Goal: Information Seeking & Learning: Learn about a topic

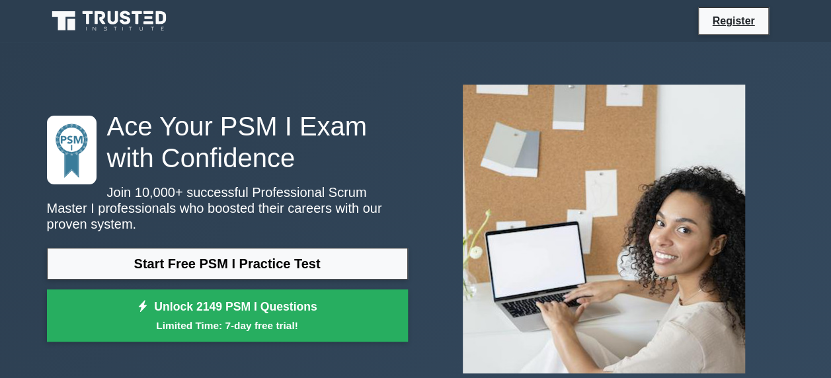
scroll to position [66, 0]
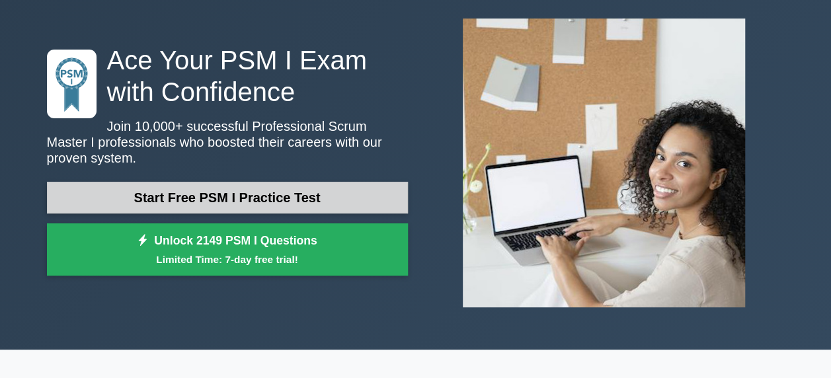
click at [251, 183] on link "Start Free PSM I Practice Test" at bounding box center [227, 198] width 361 height 32
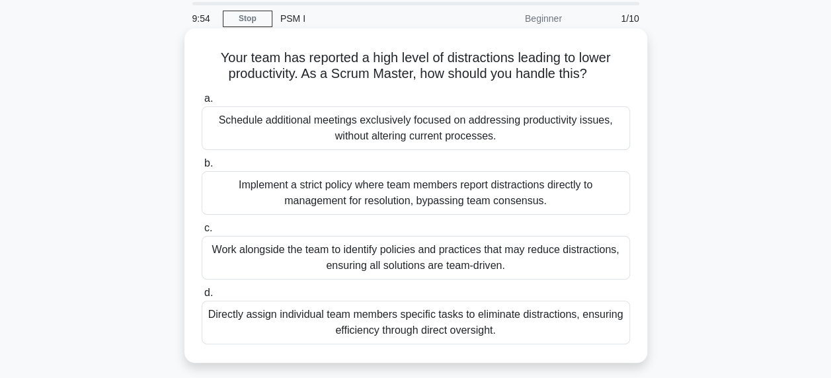
scroll to position [66, 0]
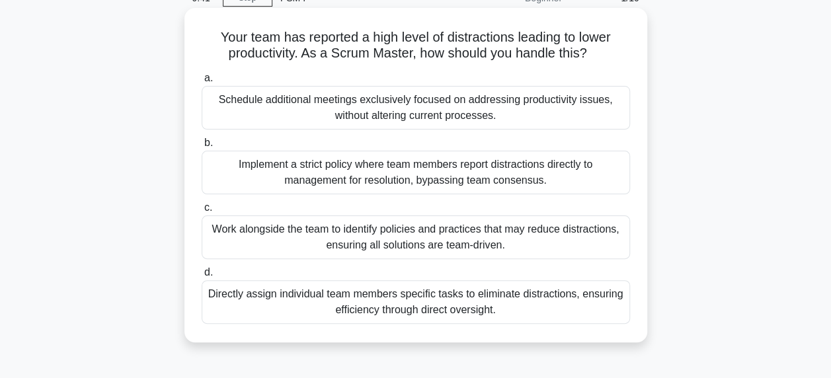
click at [348, 104] on div "Schedule additional meetings exclusively focused on addressing productivity iss…" at bounding box center [416, 108] width 428 height 44
click at [202, 83] on input "a. Schedule additional meetings exclusively focused on addressing productivity …" at bounding box center [202, 78] width 0 height 9
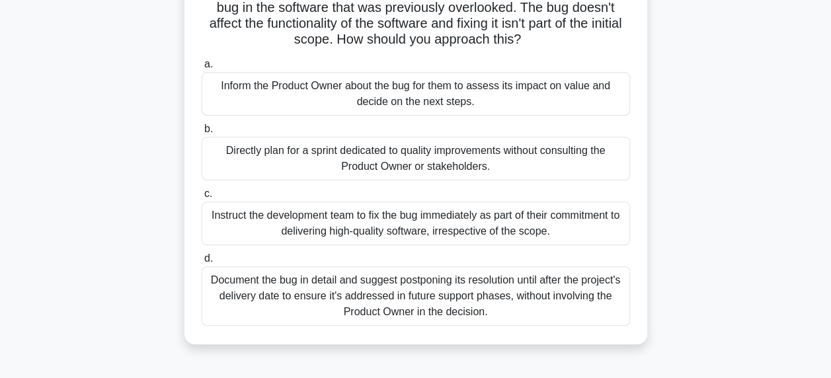
scroll to position [132, 0]
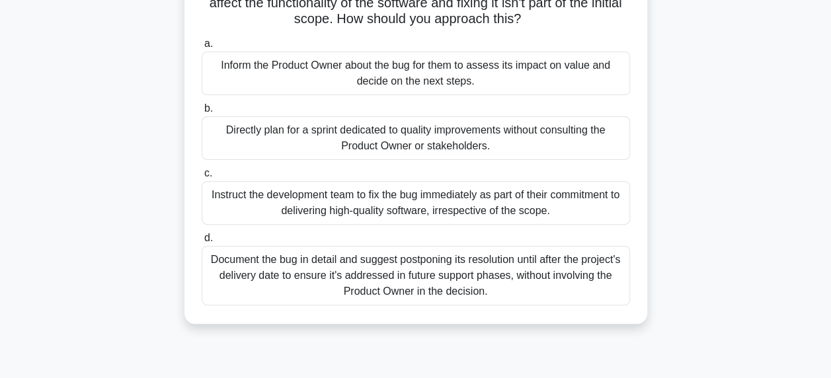
click at [374, 78] on div "Inform the Product Owner about the bug for them to assess its impact on value a…" at bounding box center [416, 74] width 428 height 44
click at [202, 48] on input "a. Inform the Product Owner about the bug for them to assess its impact on valu…" at bounding box center [202, 44] width 0 height 9
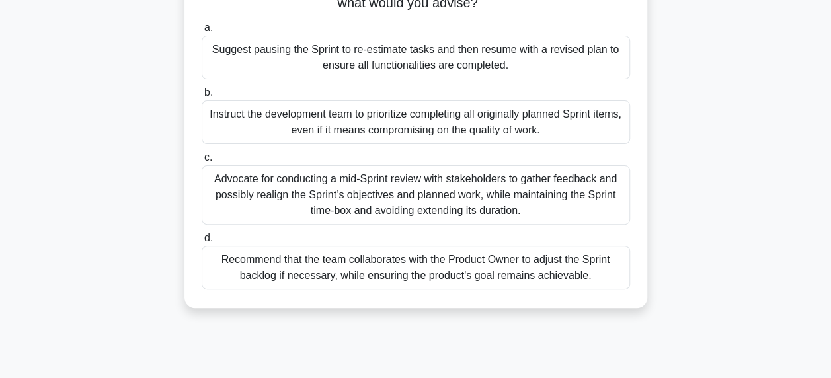
click at [428, 198] on div "Advocate for conducting a mid-Sprint review with stakeholders to gather feedbac…" at bounding box center [416, 195] width 428 height 60
click at [202, 162] on input "c. Advocate for conducting a mid-Sprint review with stakeholders to gather feed…" at bounding box center [202, 157] width 0 height 9
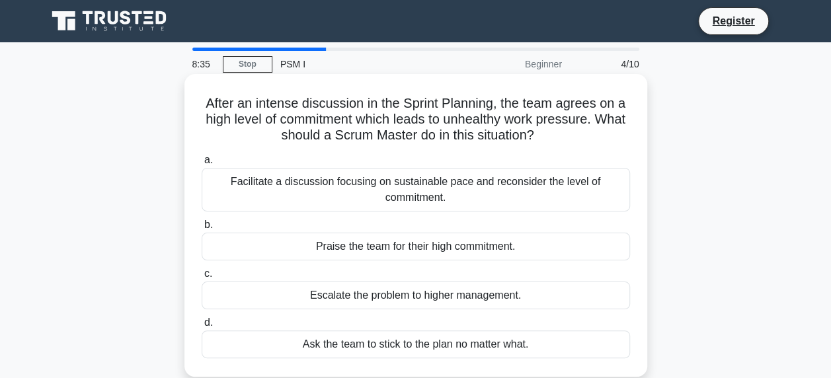
scroll to position [66, 0]
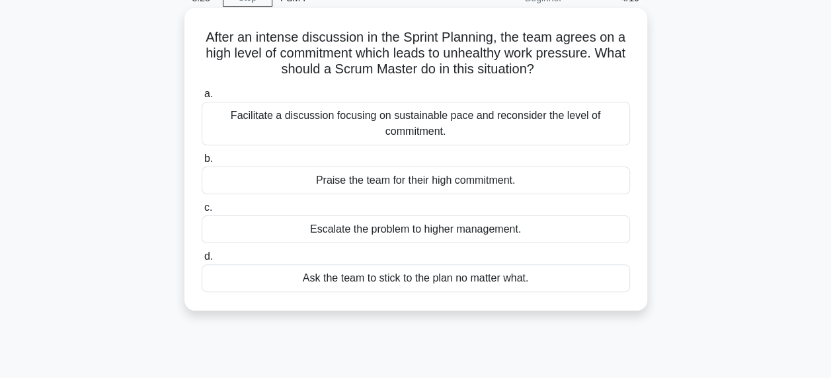
click at [360, 122] on div "Facilitate a discussion focusing on sustainable pace and reconsider the level o…" at bounding box center [416, 124] width 428 height 44
click at [202, 99] on input "a. Facilitate a discussion focusing on sustainable pace and reconsider the leve…" at bounding box center [202, 94] width 0 height 9
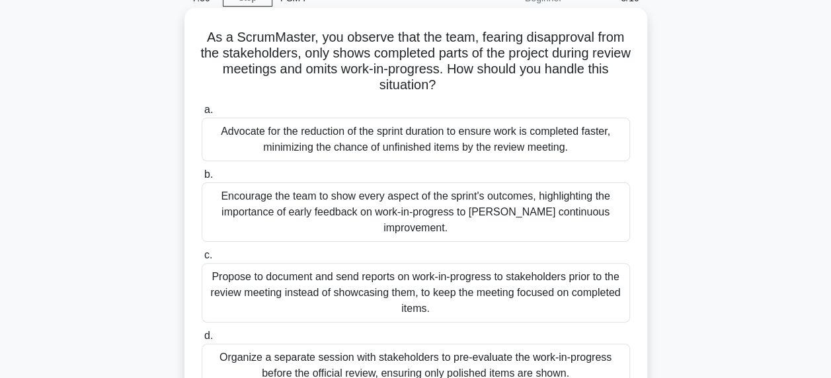
click at [331, 210] on div "Encourage the team to show every aspect of the sprint's outcomes, highlighting …" at bounding box center [416, 213] width 428 height 60
click at [202, 179] on input "b. Encourage the team to show every aspect of the sprint's outcomes, highlighti…" at bounding box center [202, 175] width 0 height 9
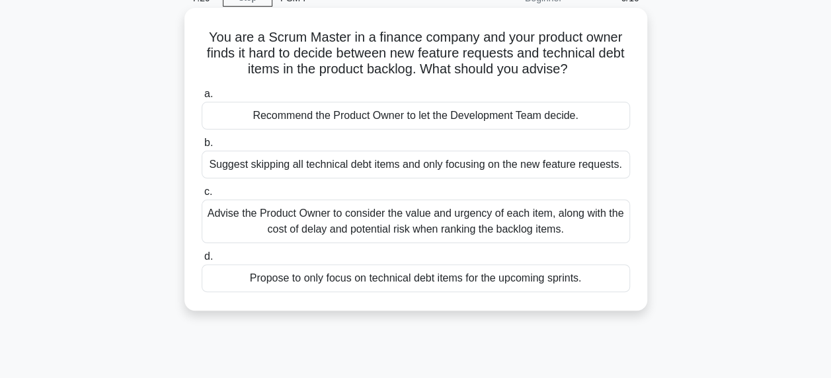
click at [360, 229] on div "Advise the Product Owner to consider the value and urgency of each item, along …" at bounding box center [416, 222] width 428 height 44
click at [202, 196] on input "c. Advise the Product Owner to consider the value and urgency of each item, alo…" at bounding box center [202, 192] width 0 height 9
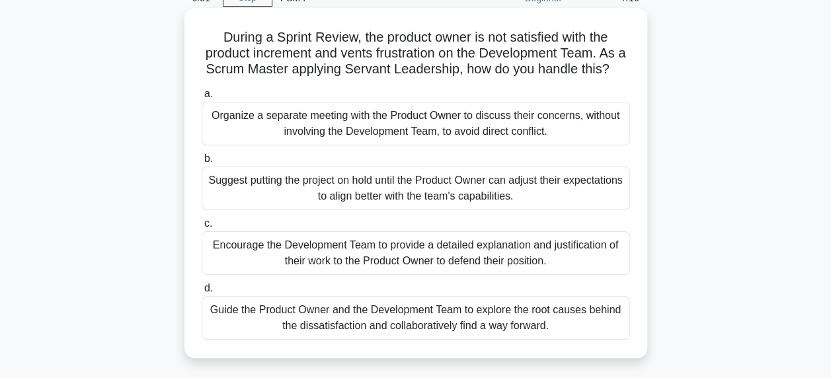
click at [370, 340] on div "Guide the Product Owner and the Development Team to explore the root causes beh…" at bounding box center [416, 318] width 428 height 44
click at [202, 293] on input "d. Guide the Product Owner and the Development Team to explore the root causes …" at bounding box center [202, 288] width 0 height 9
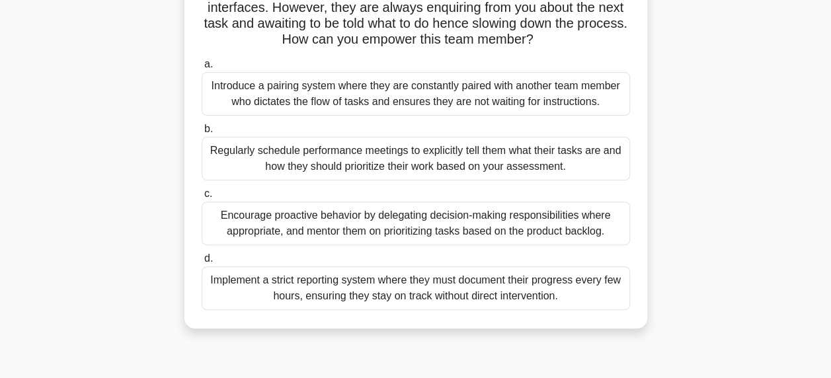
scroll to position [132, 0]
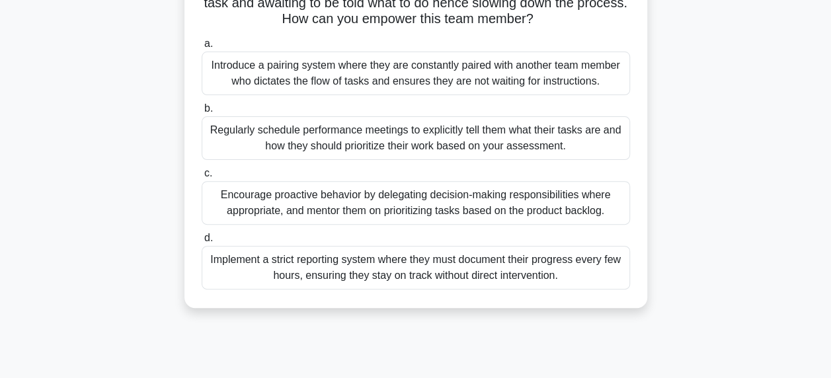
click at [365, 214] on div "Encourage proactive behavior by delegating decision-making responsibilities whe…" at bounding box center [416, 203] width 428 height 44
click at [202, 178] on input "c. Encourage proactive behavior by delegating decision-making responsibilities …" at bounding box center [202, 173] width 0 height 9
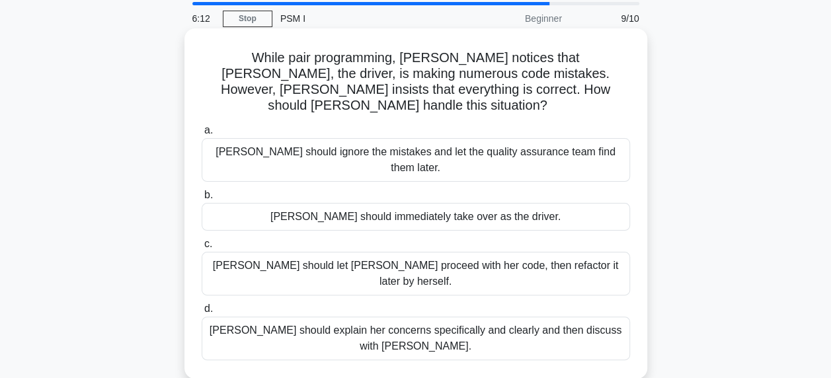
scroll to position [66, 0]
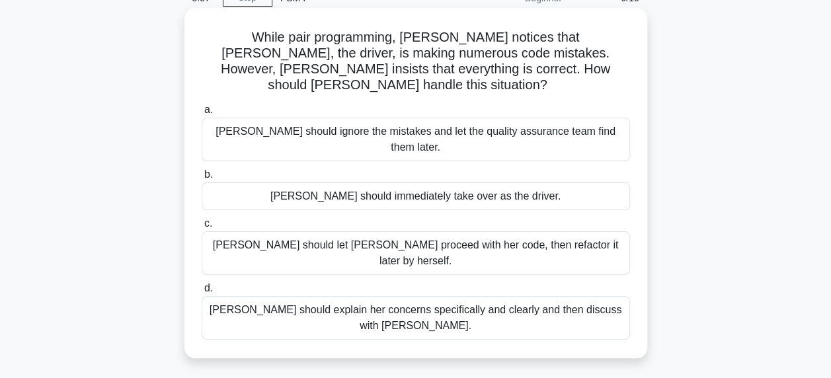
click at [508, 296] on div "[PERSON_NAME] should explain her concerns specifically and clearly and then dis…" at bounding box center [416, 318] width 428 height 44
click at [202, 284] on input "d. [PERSON_NAME] should explain her concerns specifically and clearly and then …" at bounding box center [202, 288] width 0 height 9
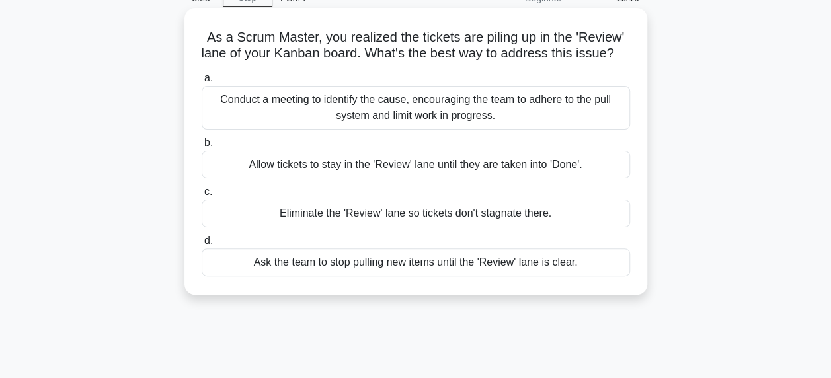
click at [329, 130] on div "Conduct a meeting to identify the cause, encouraging the team to adhere to the …" at bounding box center [416, 108] width 428 height 44
click at [202, 83] on input "a. Conduct a meeting to identify the cause, encouraging the team to adhere to t…" at bounding box center [202, 78] width 0 height 9
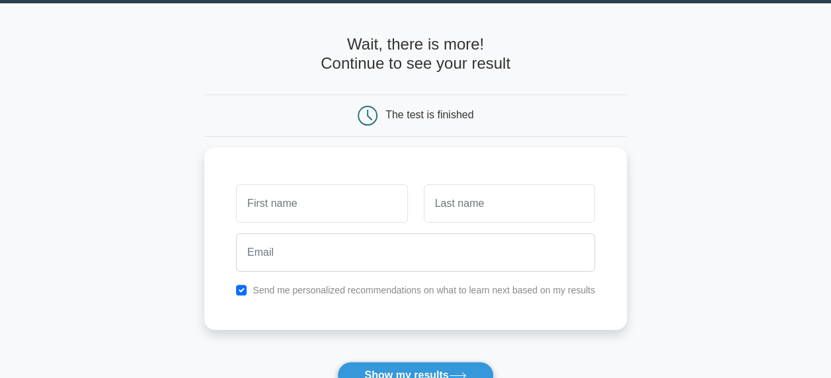
scroll to position [66, 0]
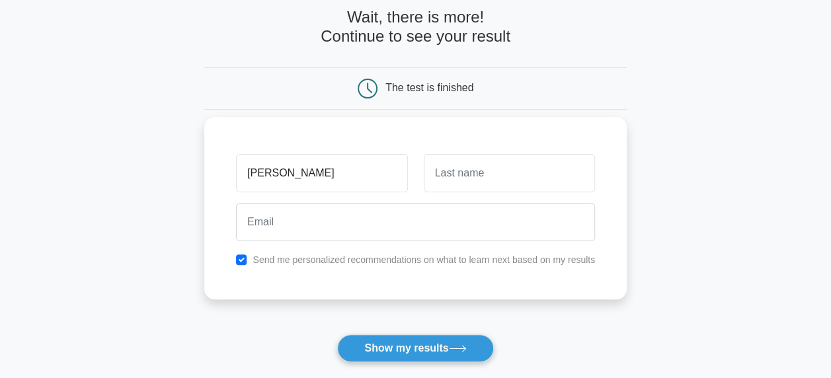
type input "Krish"
type input "Mah"
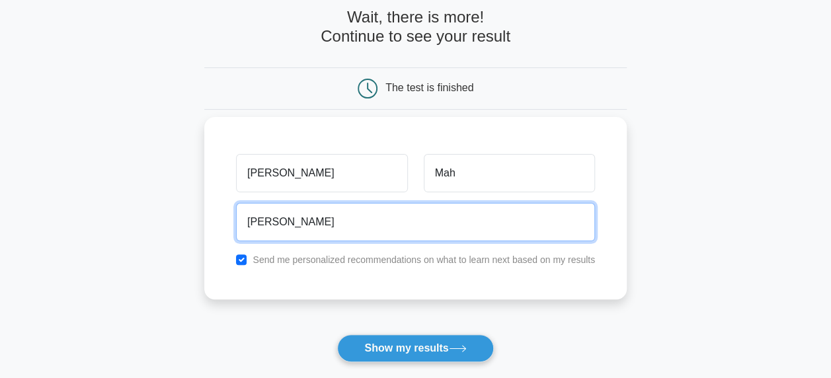
type input "krishan.maheson@hsbc.com.au"
drag, startPoint x: 303, startPoint y: 219, endPoint x: 616, endPoint y: 220, distance: 312.8
click at [616, 220] on div "Krish Mah krishan.maheson@hsbc.com.au Send me personalized recommendations on w…" at bounding box center [415, 208] width 423 height 183
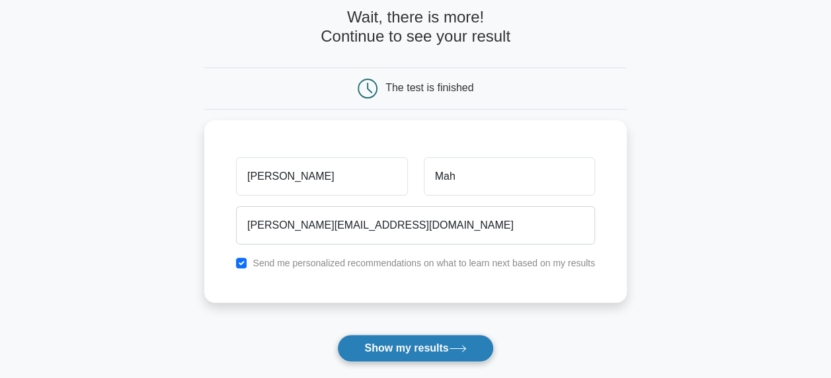
click at [430, 349] on button "Show my results" at bounding box center [415, 349] width 156 height 28
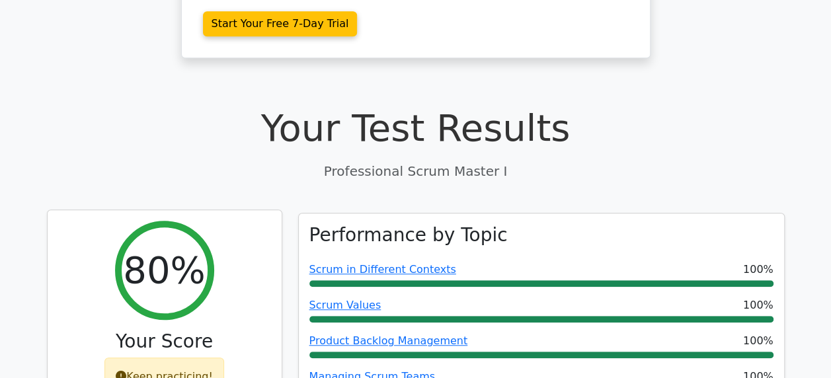
scroll to position [126, 0]
